Goal: Information Seeking & Learning: Learn about a topic

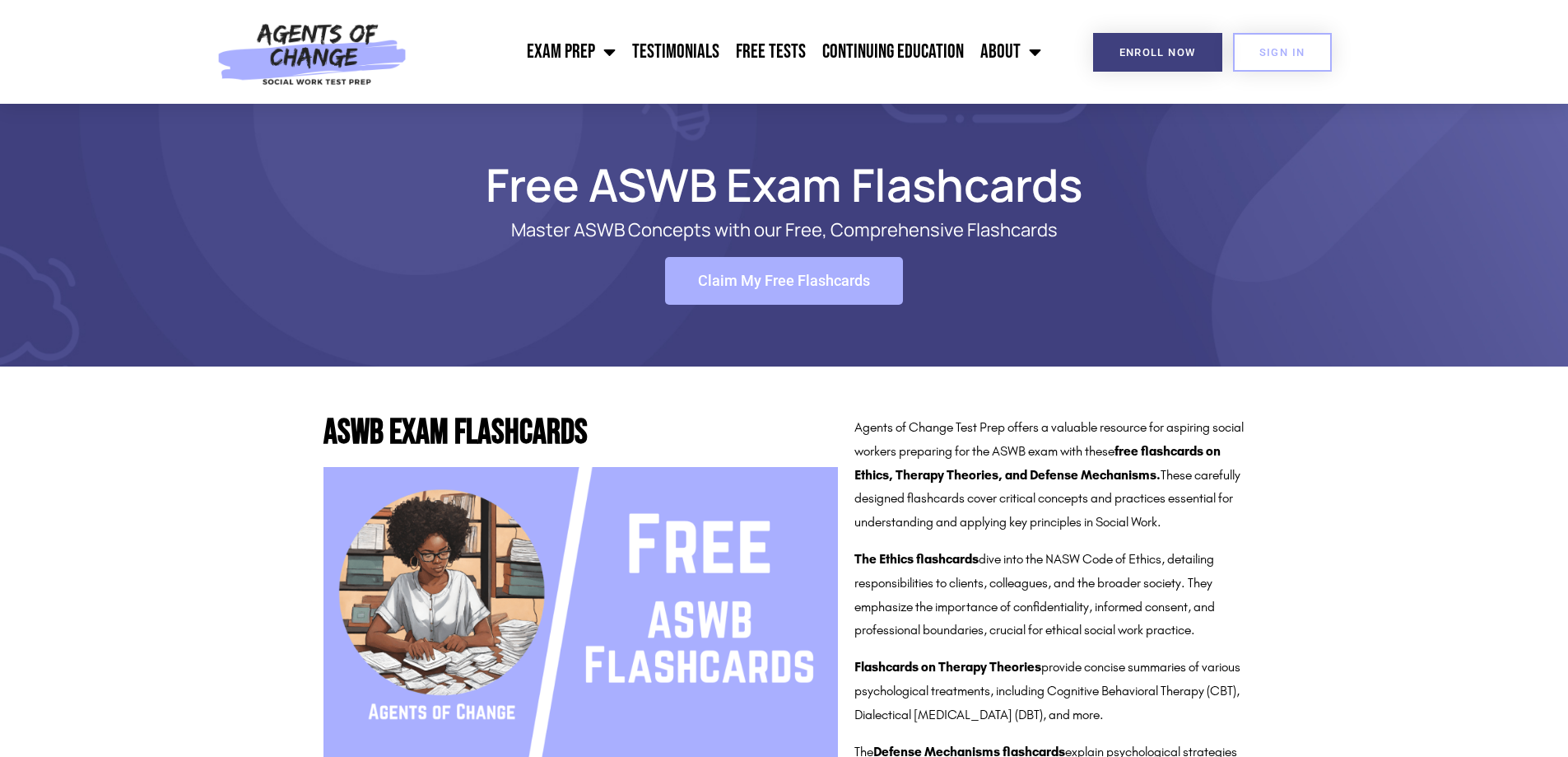
scroll to position [2288, 0]
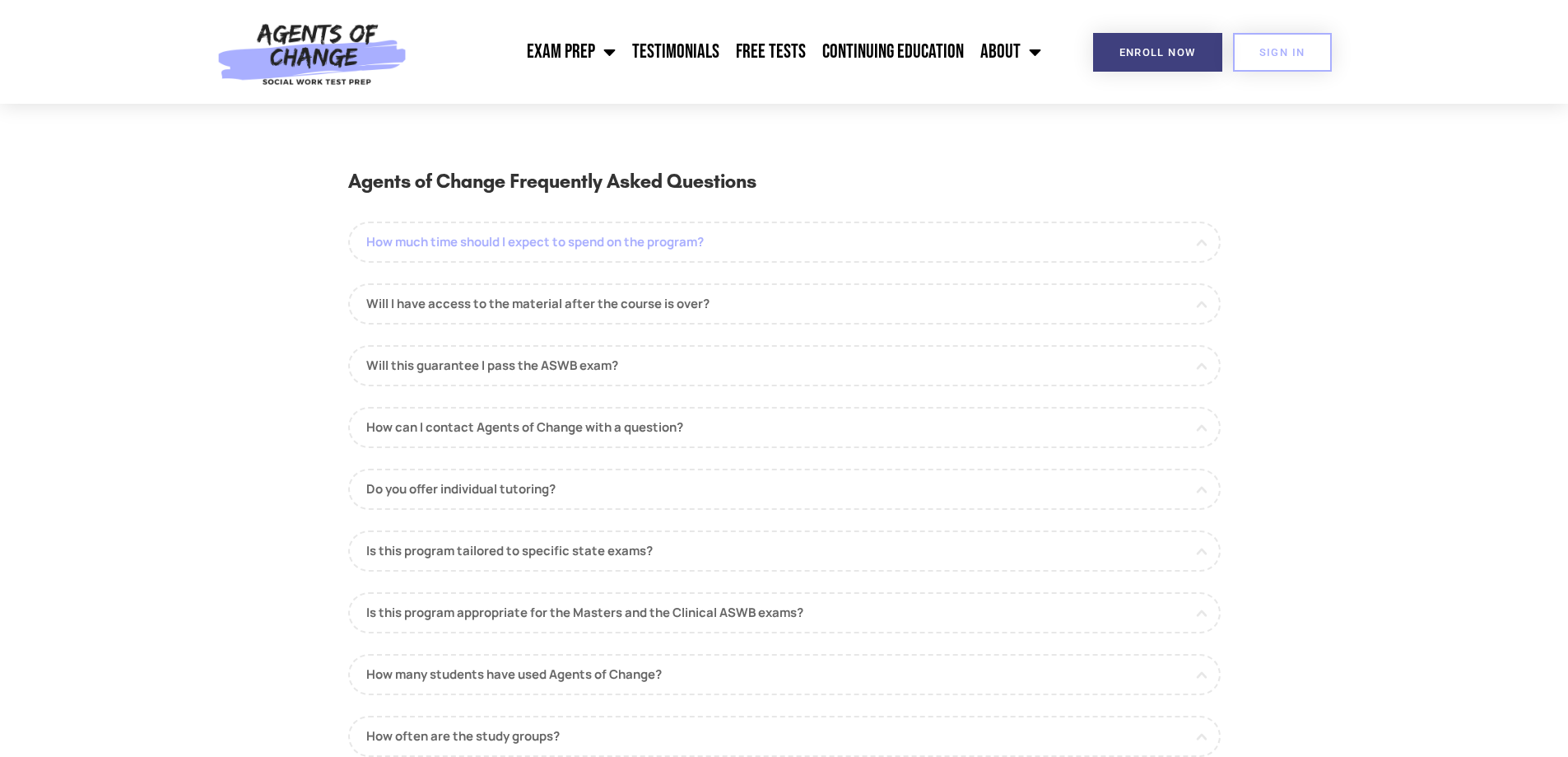
click at [551, 250] on link "How much time should I expect to spend on the program?" at bounding box center [784, 242] width 872 height 41
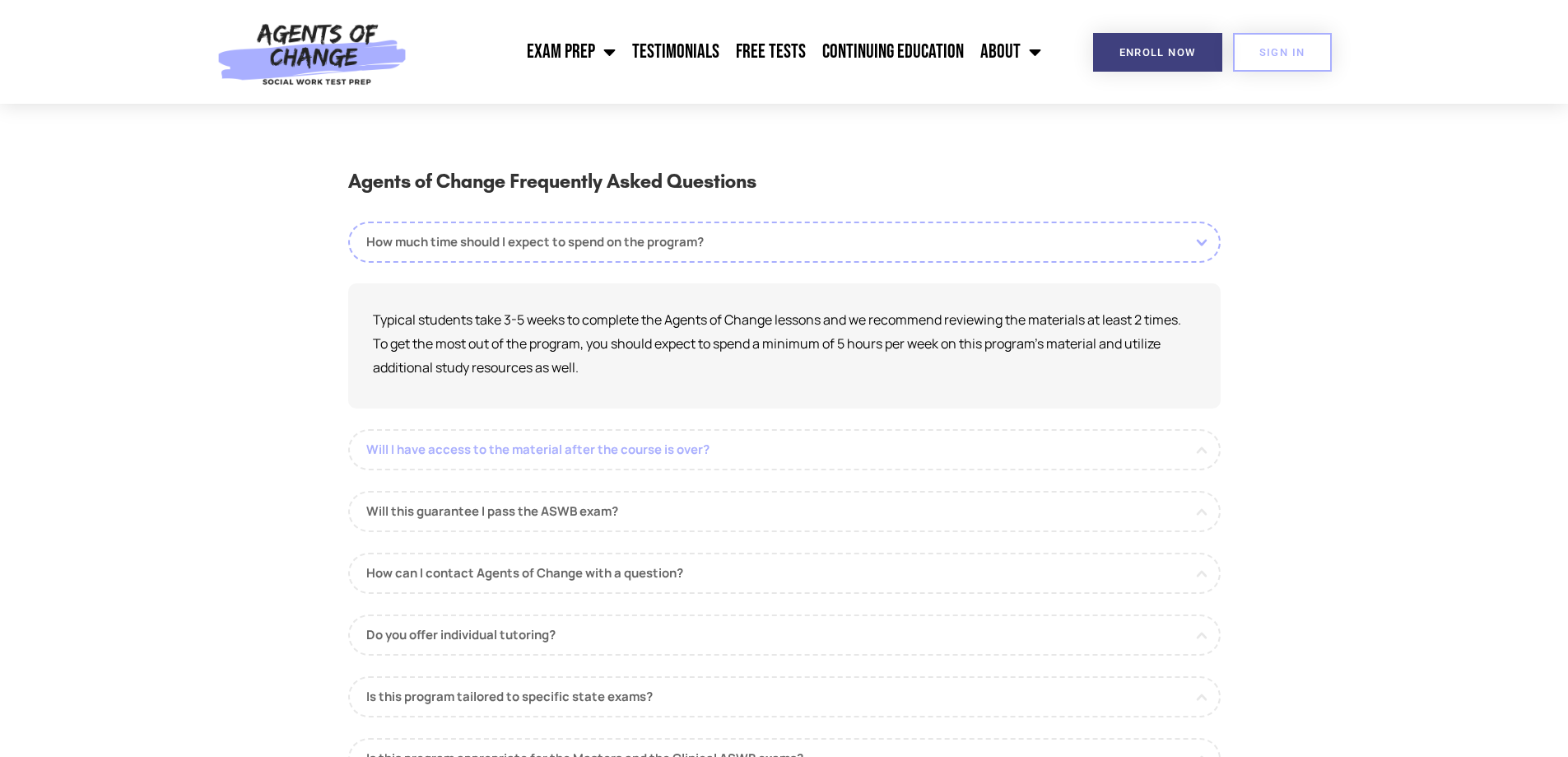
click at [628, 446] on link "Will I have access to the material after the course is over?" at bounding box center [784, 449] width 872 height 41
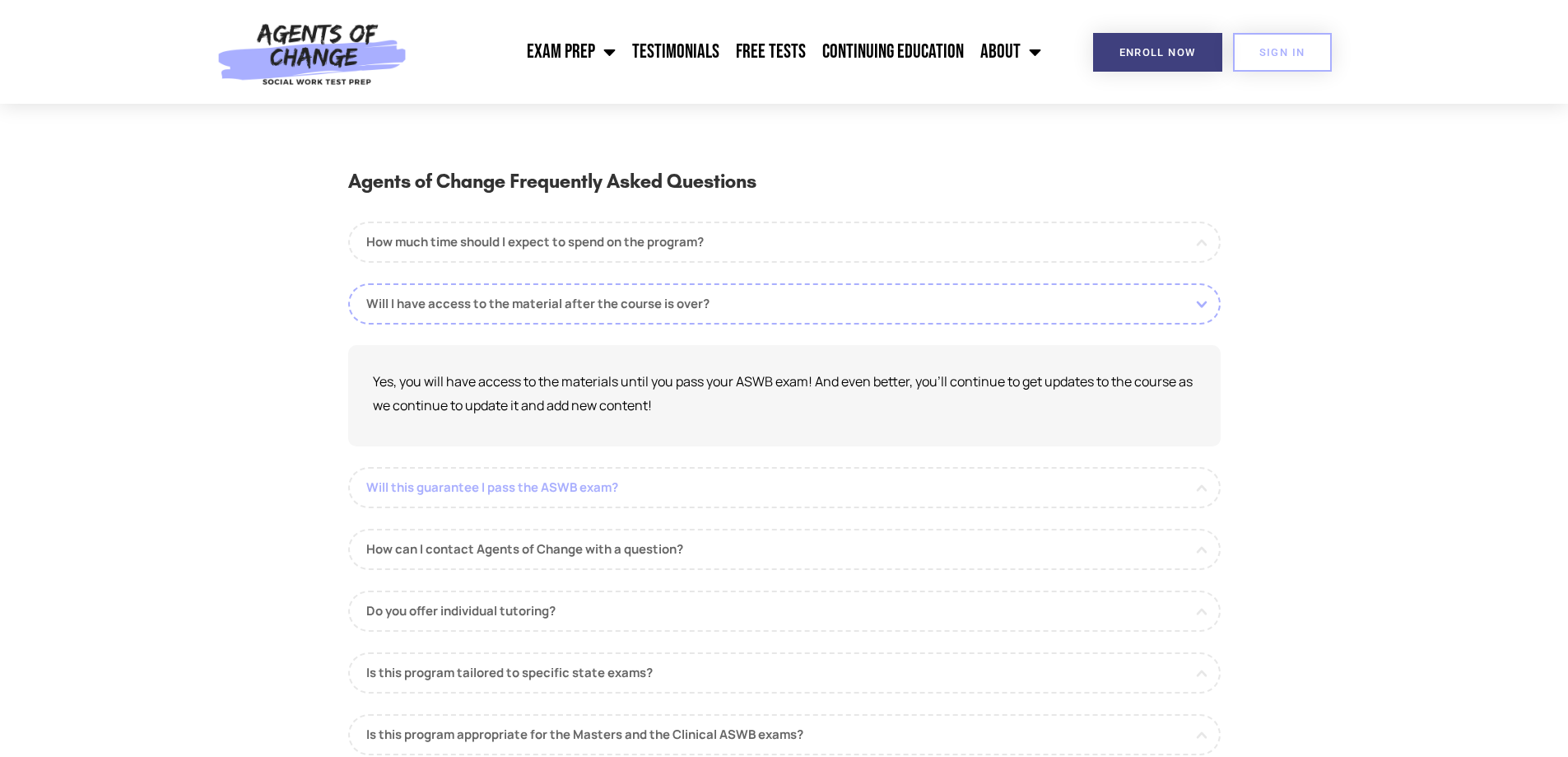
click at [614, 485] on link "Will this guarantee I pass the ASWB exam?" at bounding box center [784, 487] width 872 height 41
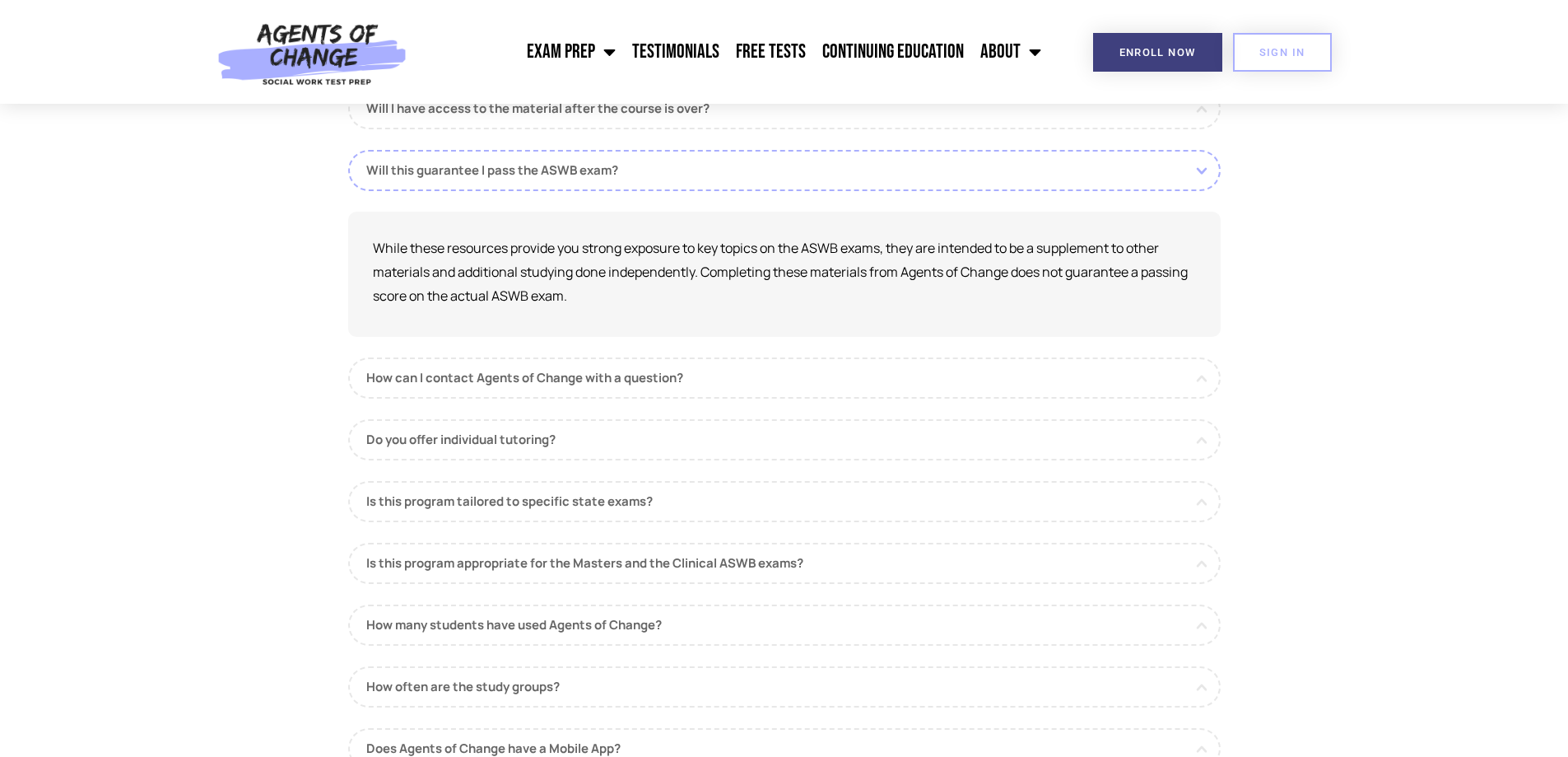
scroll to position [247, 0]
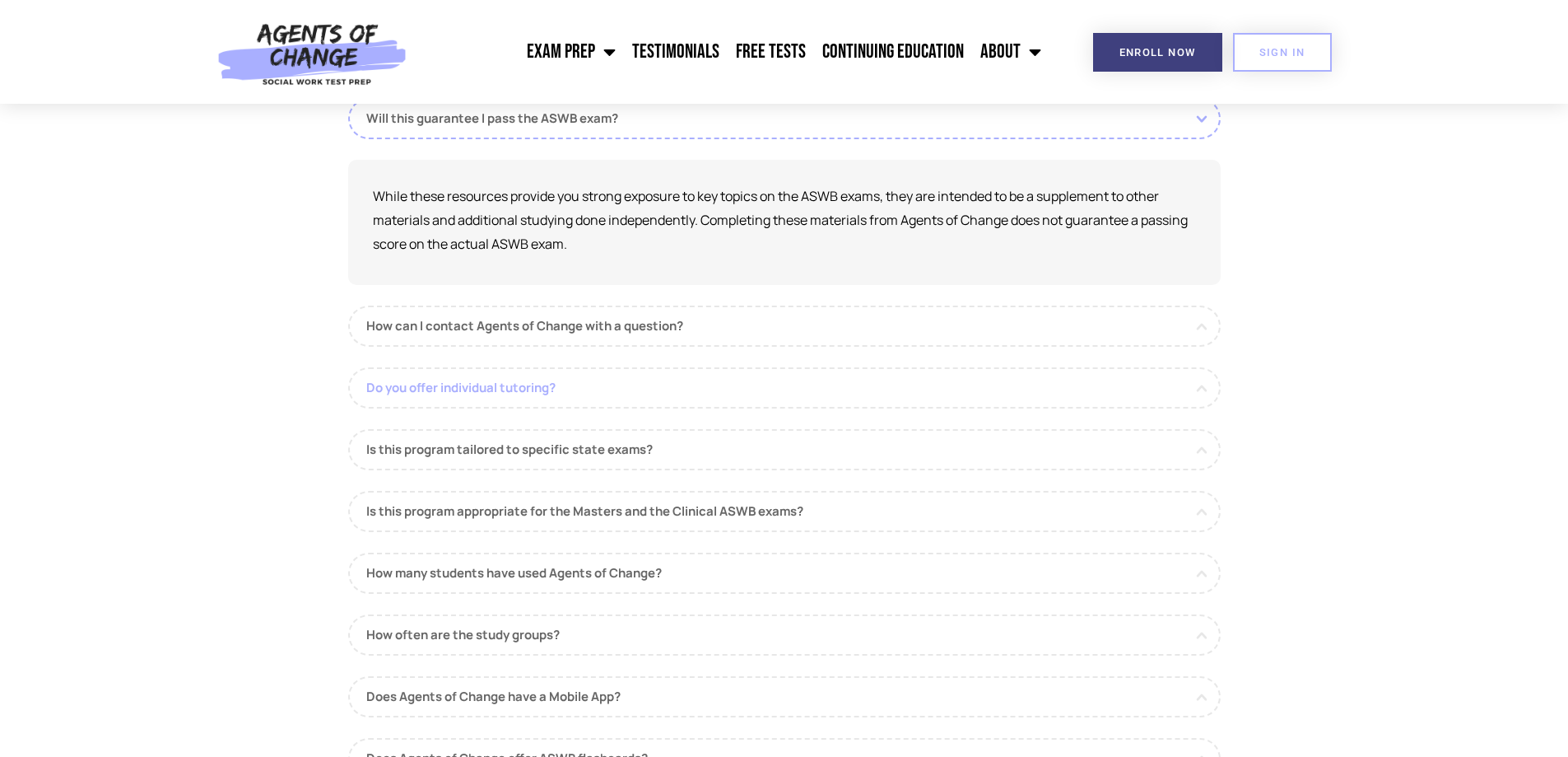
click at [684, 398] on link "Do you offer individual tutoring?" at bounding box center [784, 388] width 872 height 41
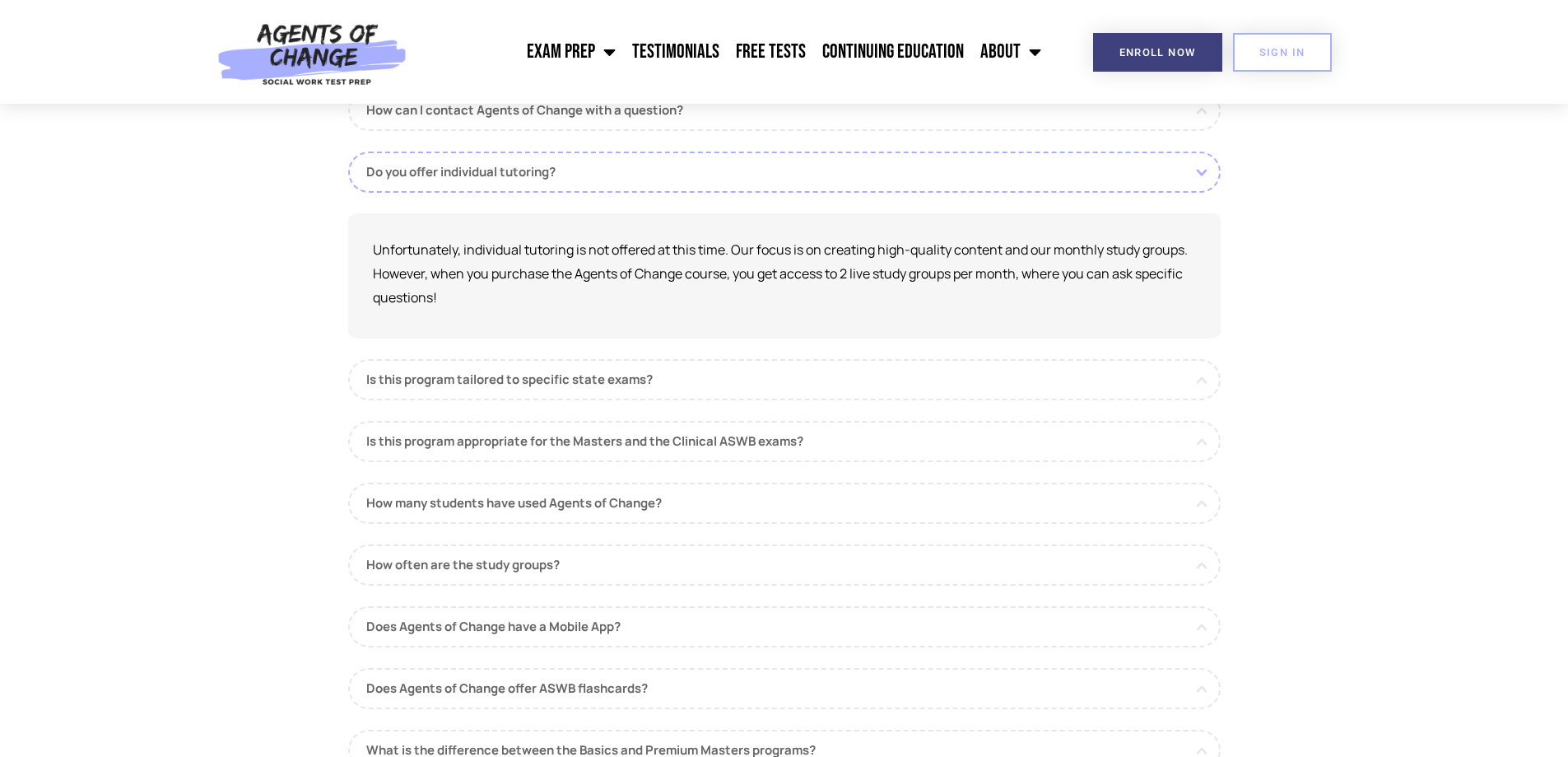
scroll to position [412, 0]
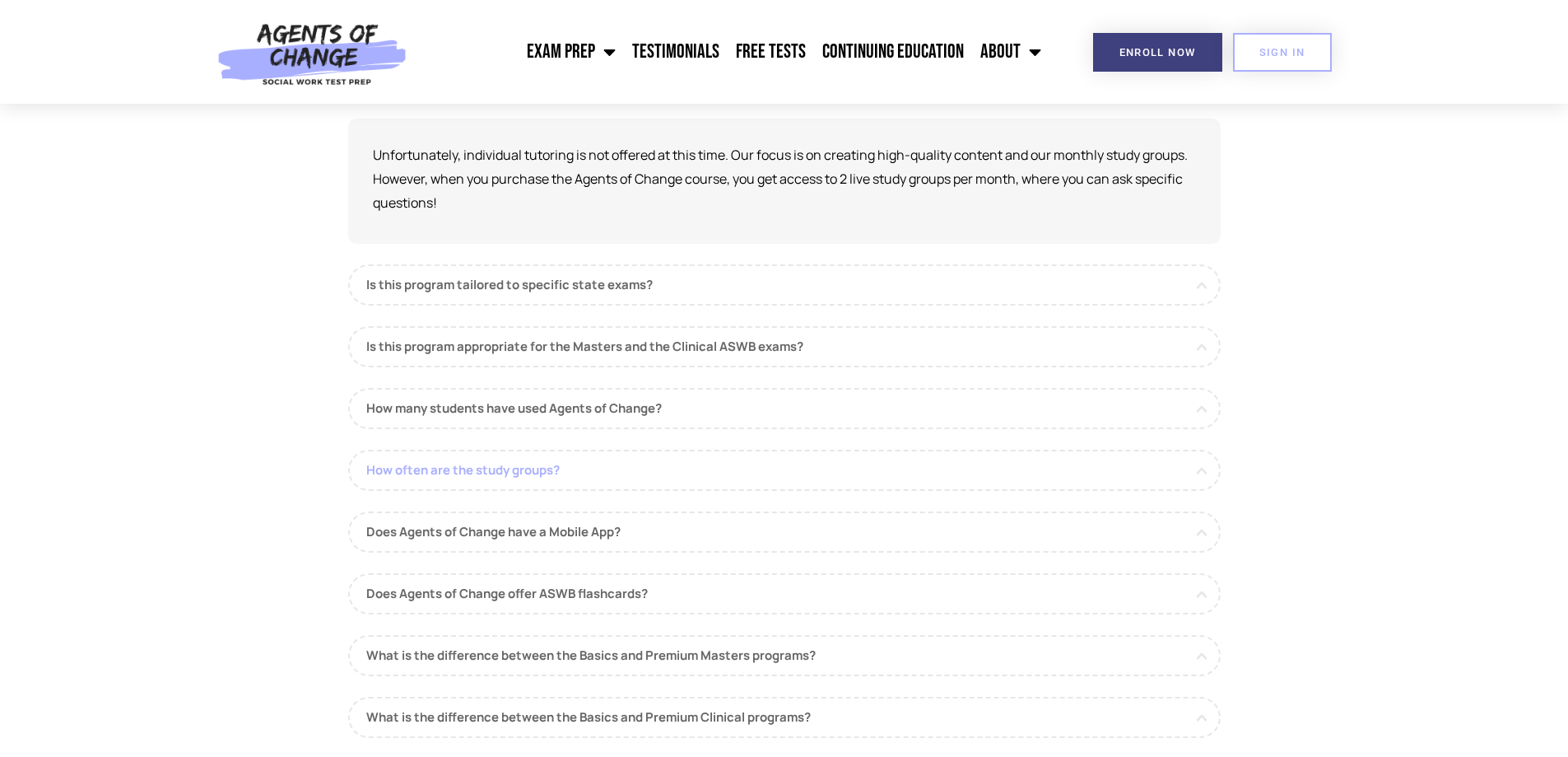
click at [485, 469] on link "How often are the study groups?" at bounding box center [784, 470] width 872 height 41
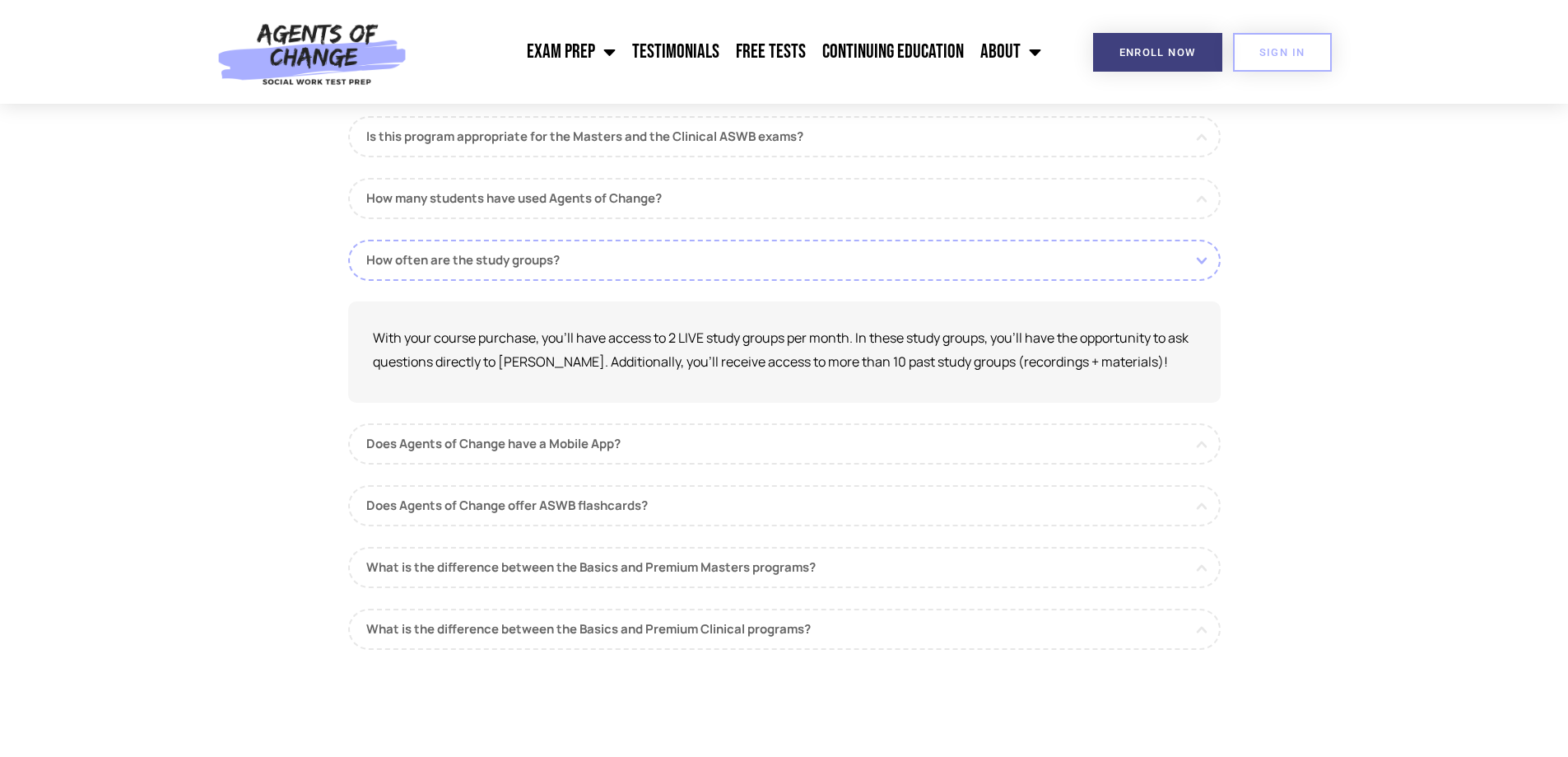
scroll to position [576, 0]
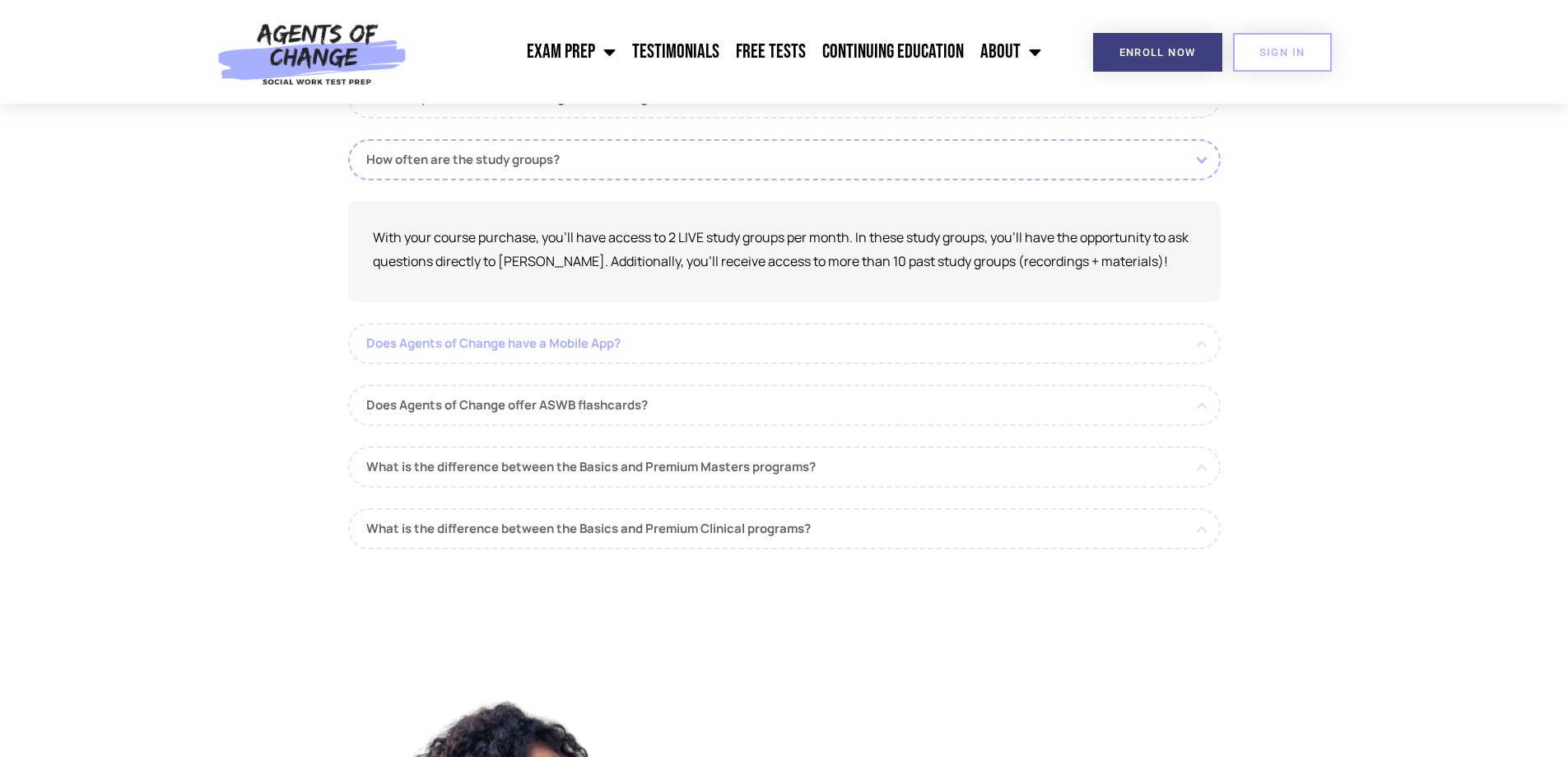
click at [662, 327] on link "Does Agents of Change have a Mobile App?" at bounding box center [784, 343] width 872 height 41
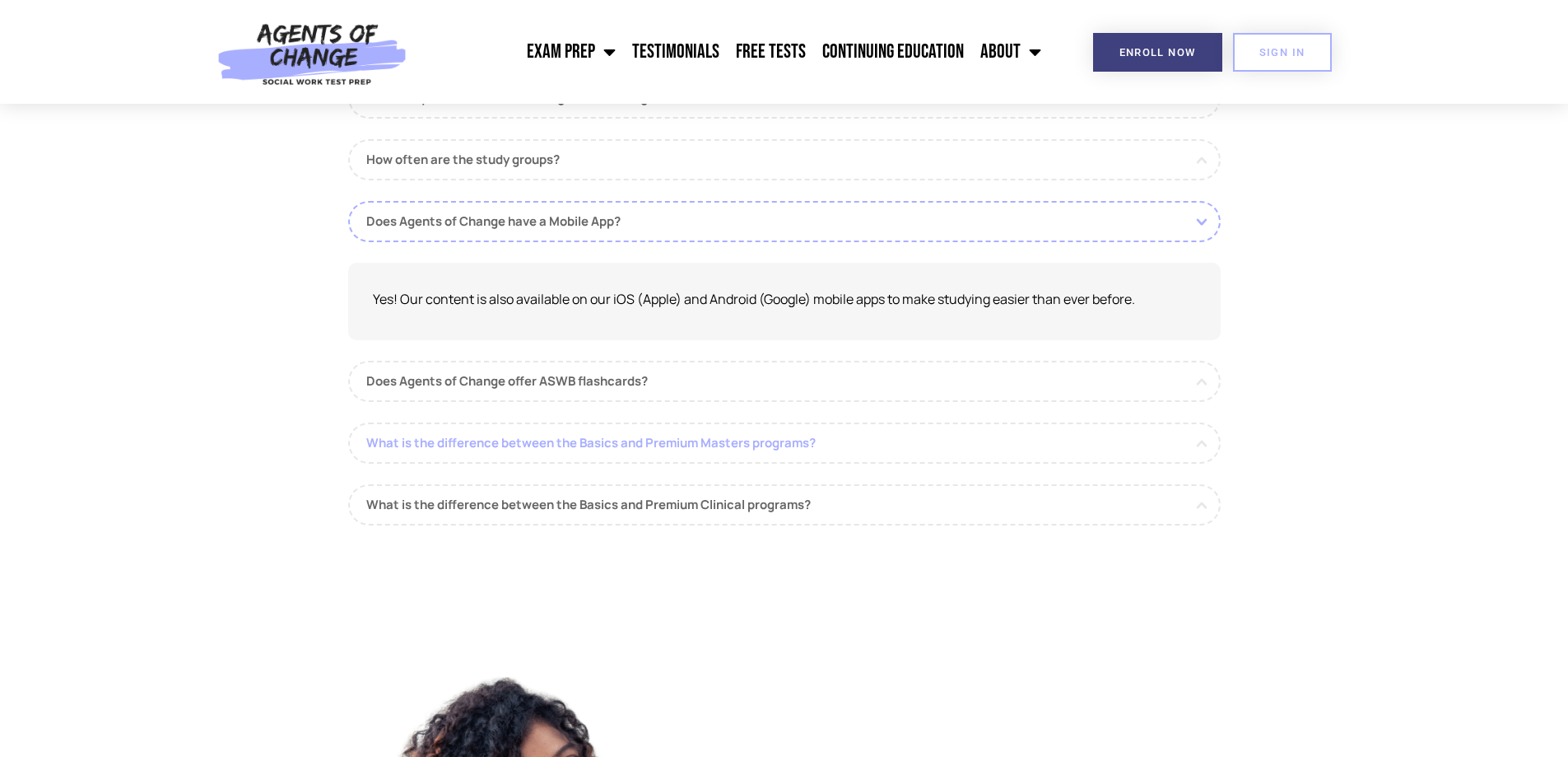
click at [673, 446] on link "What is the difference between the Basics and Premium Masters programs?" at bounding box center [784, 443] width 872 height 41
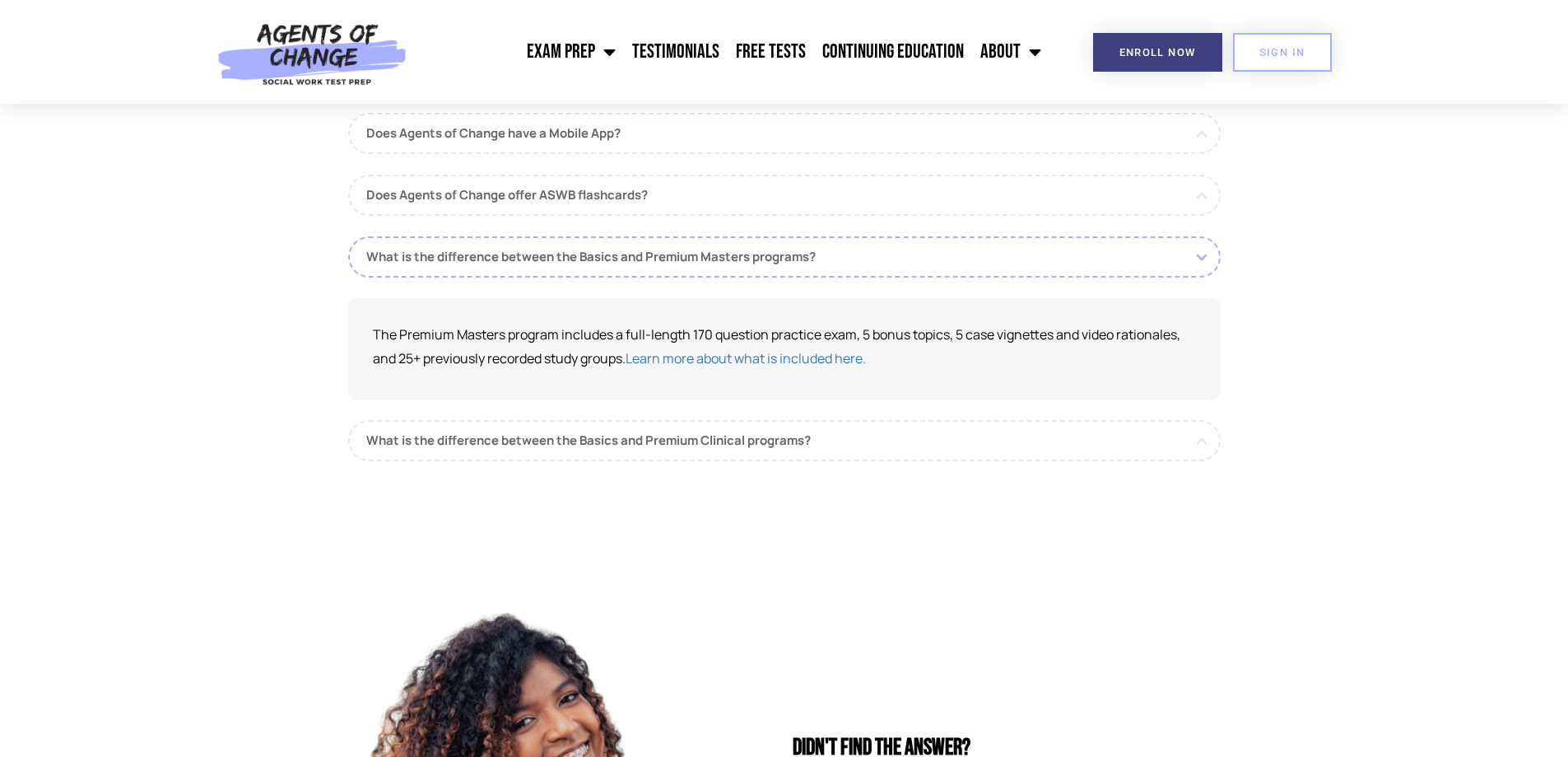
scroll to position [906, 0]
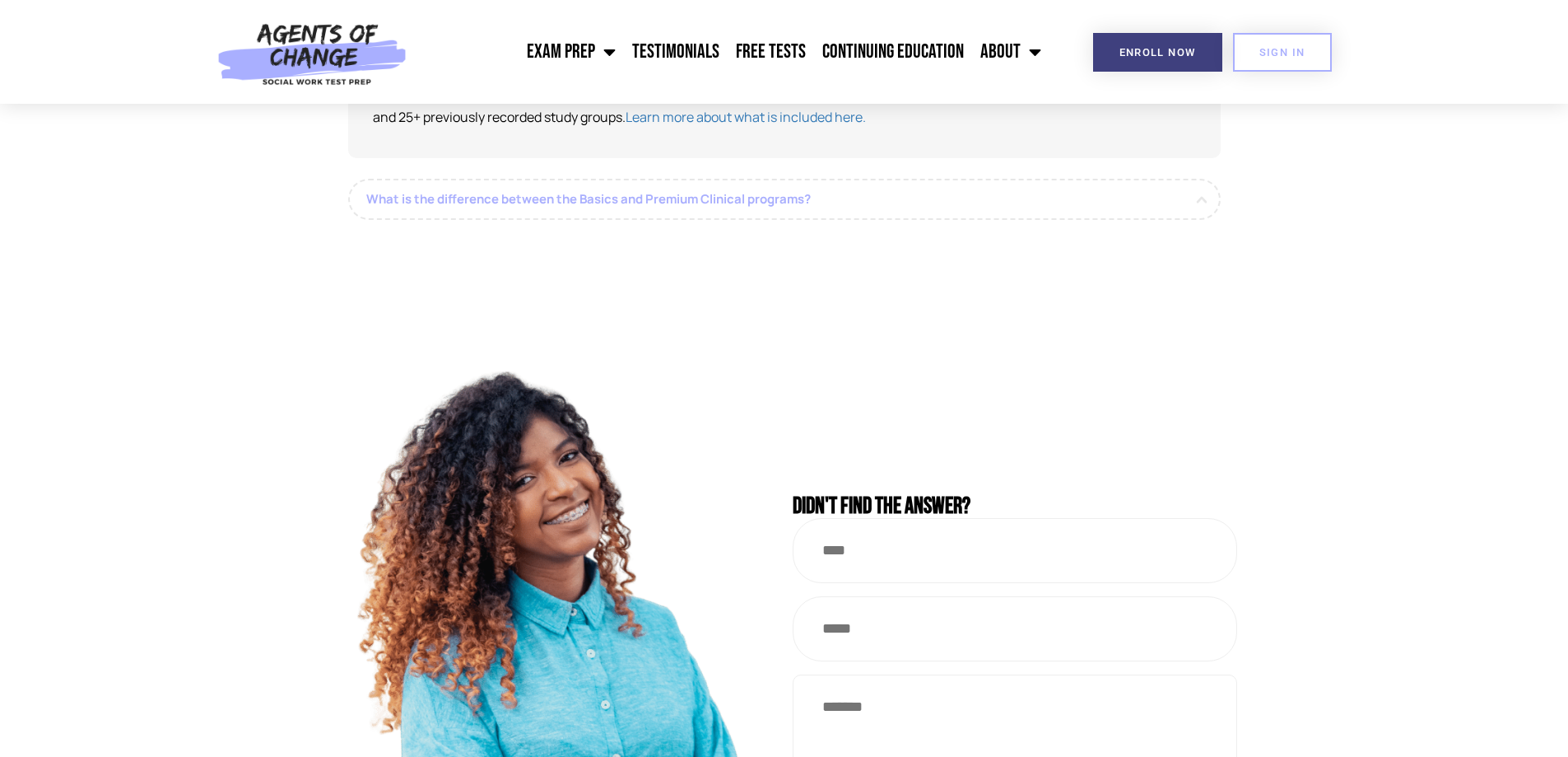
click at [613, 206] on link "What is the difference between the Basics and Premium Clinical programs?" at bounding box center [784, 199] width 872 height 41
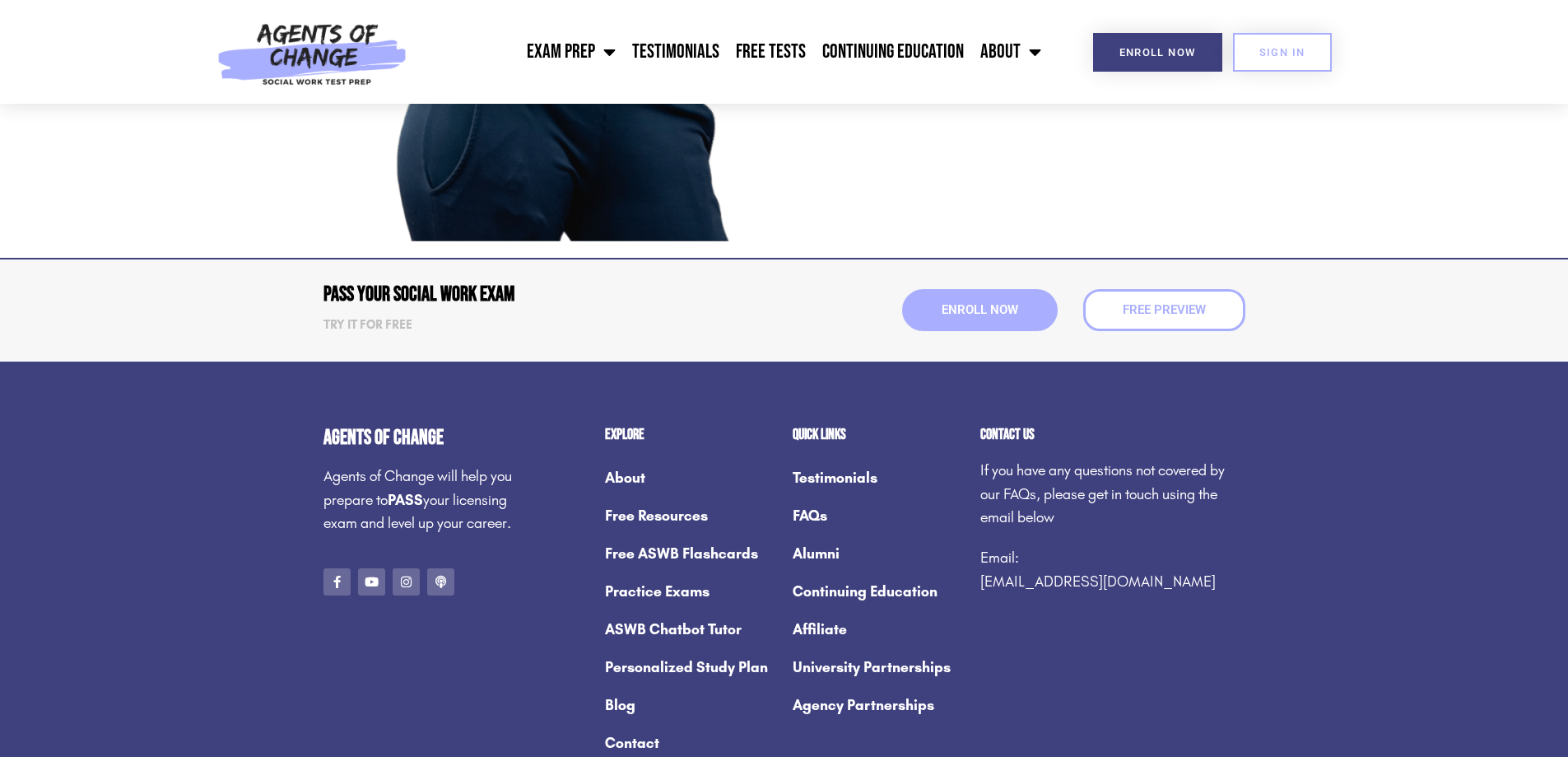
scroll to position [1796, 0]
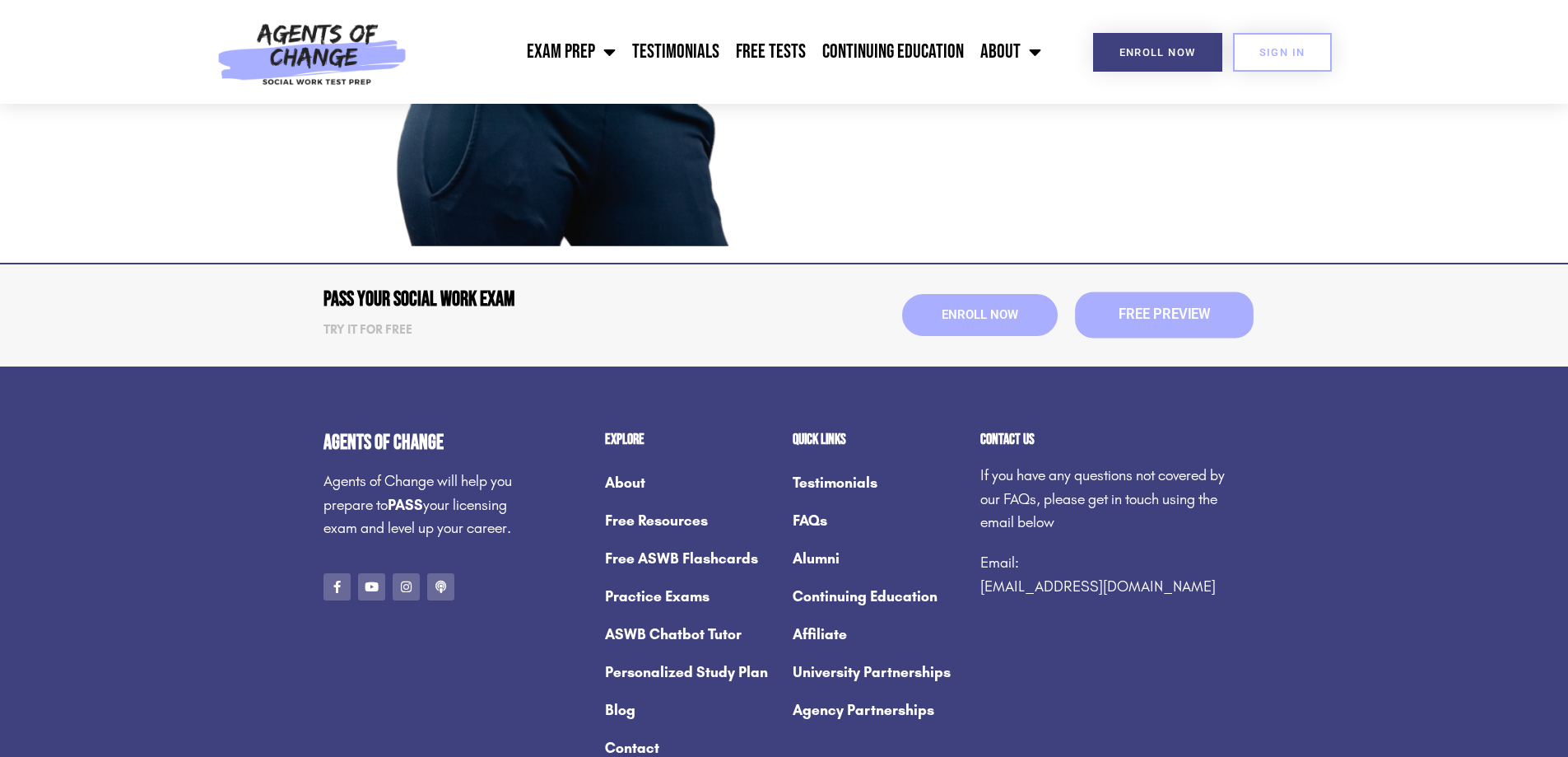
click at [1147, 313] on span "Free Preview" at bounding box center [1163, 316] width 91 height 14
